Goal: Answer question/provide support: Share knowledge or assist other users

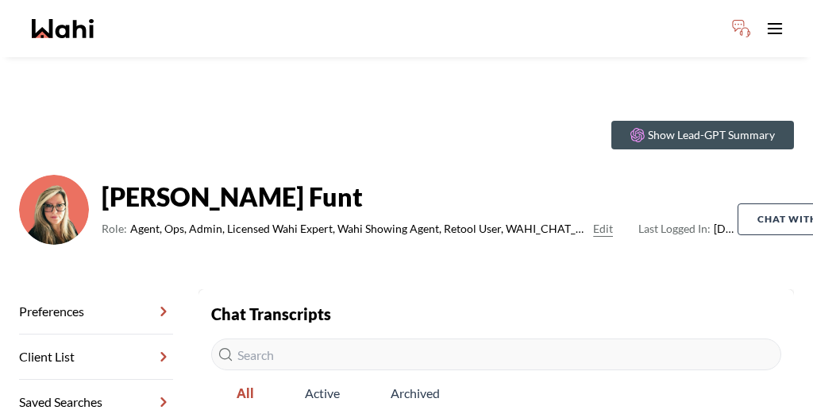
scroll to position [118, 0]
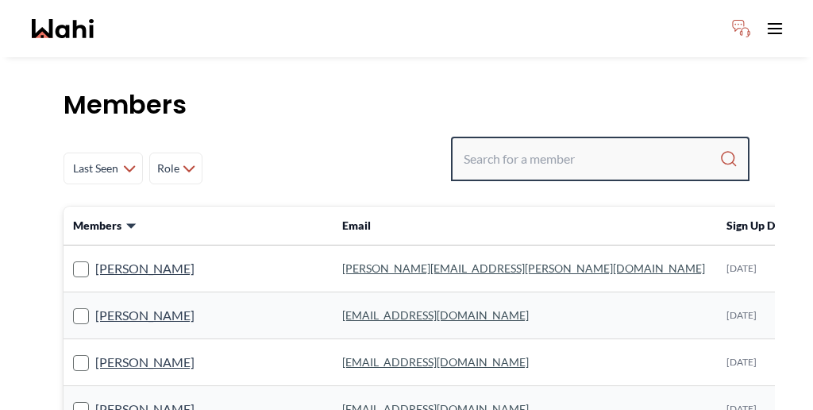
click at [650, 145] on input "Search input" at bounding box center [592, 159] width 256 height 29
paste input "Rita"
type input "Rita"
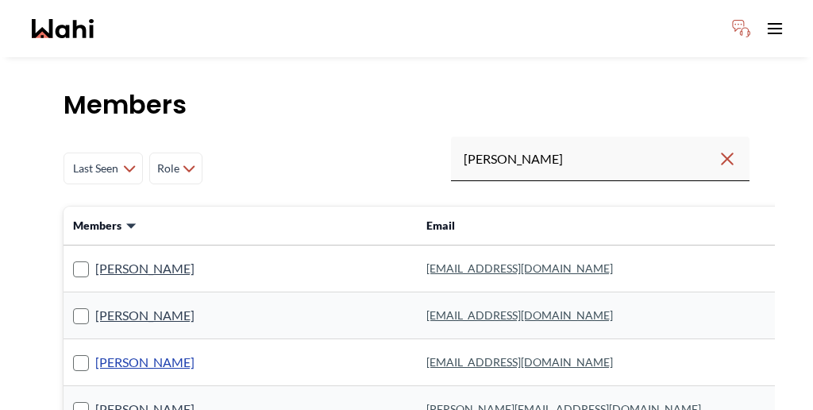
click at [120, 352] on link "[PERSON_NAME]" at bounding box center [144, 362] width 99 height 21
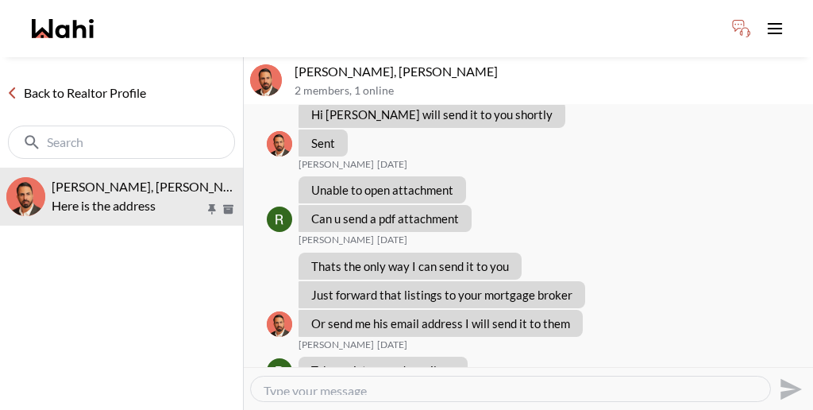
scroll to position [971, 0]
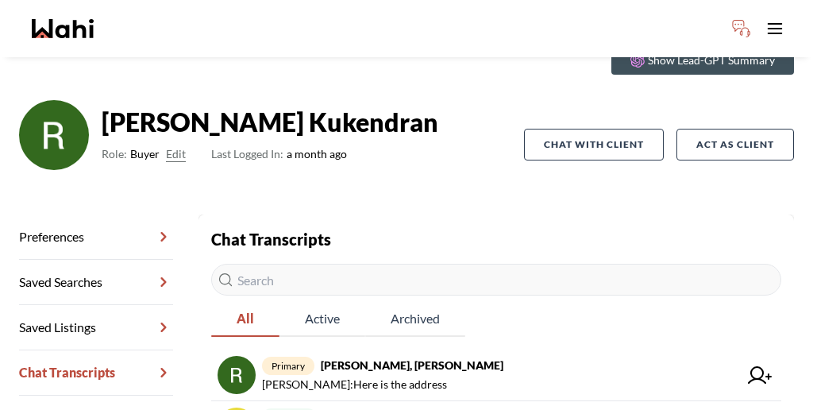
scroll to position [82, 0]
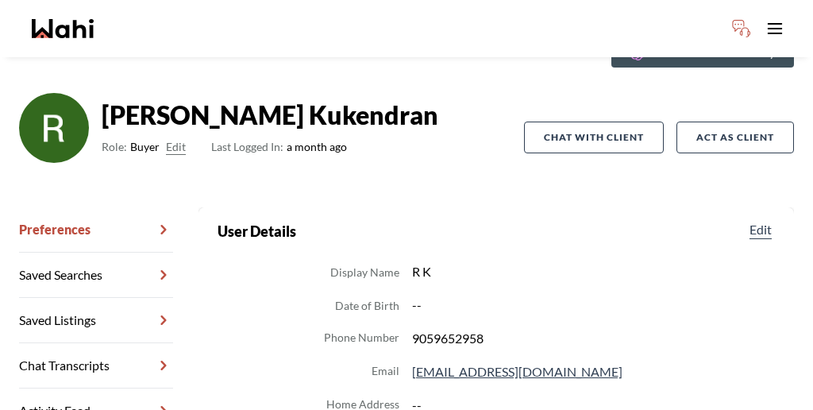
click at [111, 343] on link "Chat Transcripts" at bounding box center [96, 365] width 154 height 45
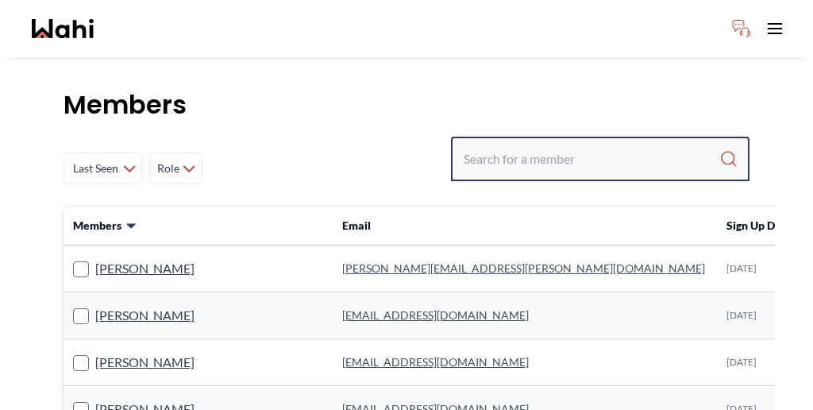
click at [603, 145] on input "Search input" at bounding box center [592, 159] width 256 height 29
paste input "Rita"
type input "Rita"
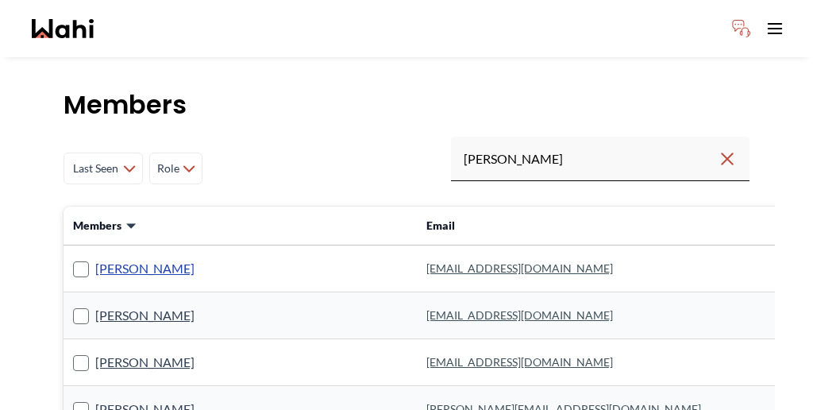
click at [108, 258] on link "[PERSON_NAME]" at bounding box center [144, 268] width 99 height 21
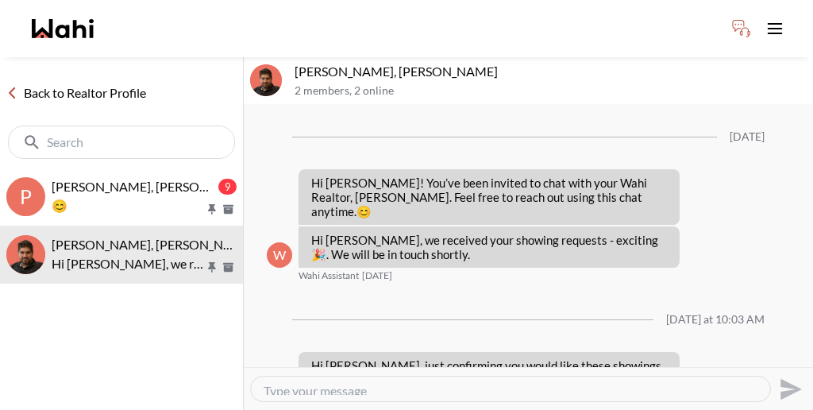
scroll to position [1016, 0]
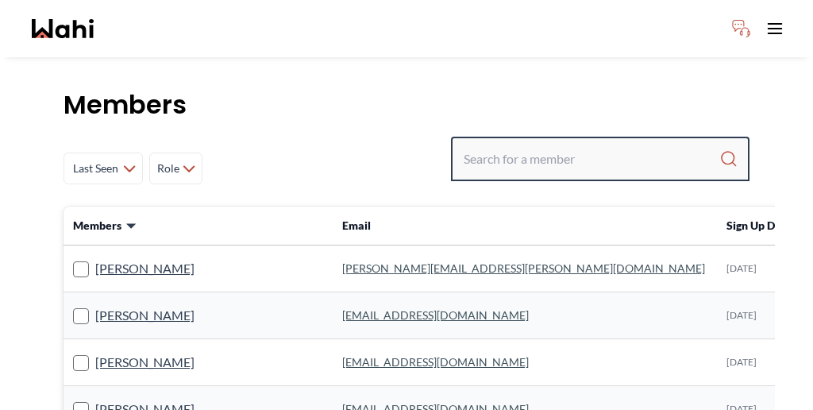
click at [638, 145] on input "Search input" at bounding box center [592, 159] width 256 height 29
paste input "306 Wenlock"
type input "3"
type input "[PERSON_NAME]"
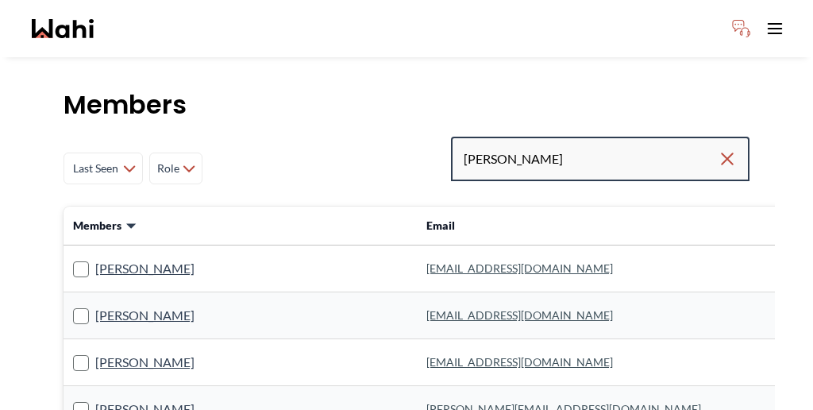
click at [608, 145] on input "[PERSON_NAME]" at bounding box center [591, 159] width 254 height 29
type input "[PERSON_NAME]"
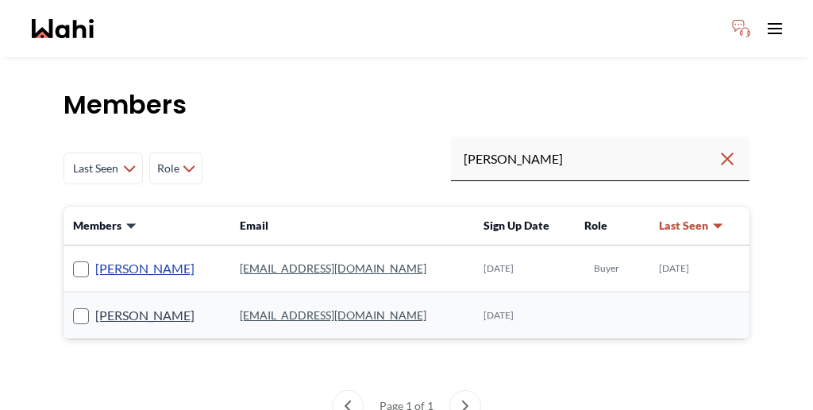
click at [96, 258] on link "[PERSON_NAME]" at bounding box center [144, 268] width 99 height 21
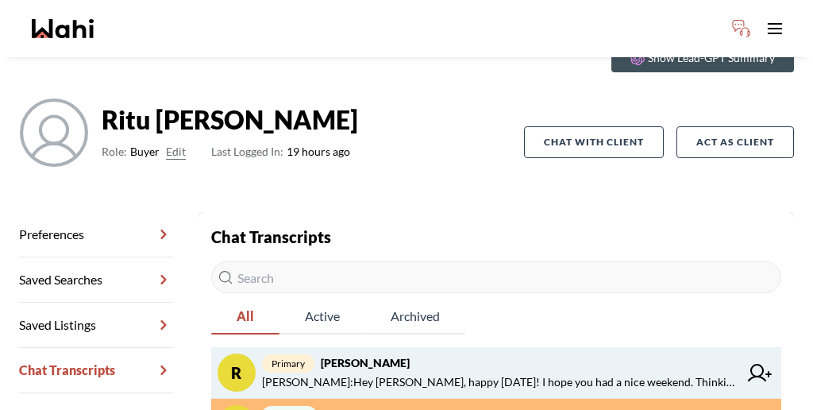
scroll to position [81, 0]
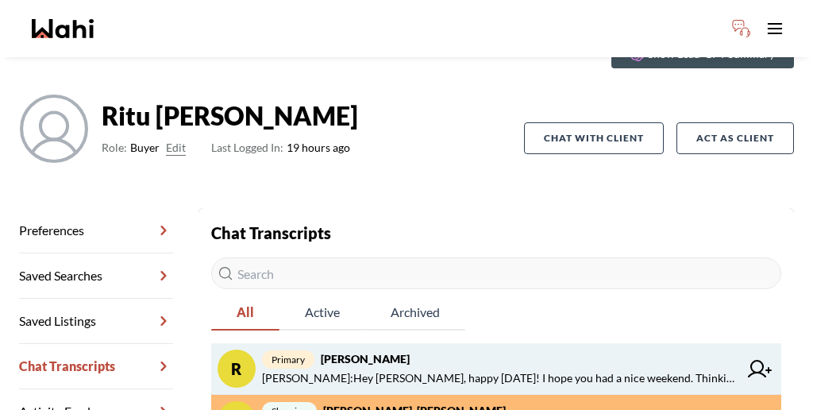
click at [392, 349] on span "primary [PERSON_NAME]" at bounding box center [500, 358] width 477 height 19
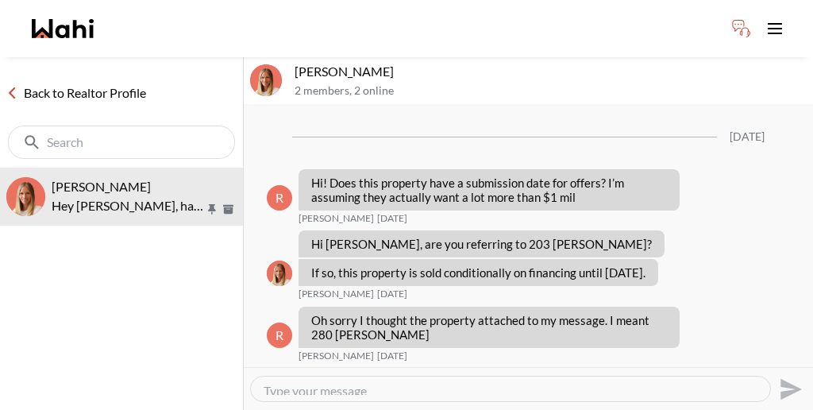
scroll to position [1668, 0]
